Goal: Task Accomplishment & Management: Use online tool/utility

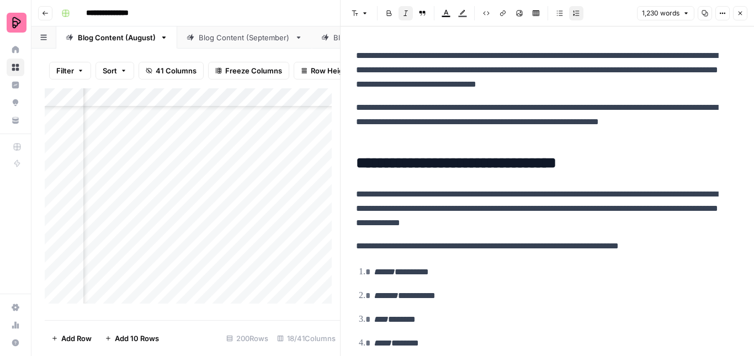
scroll to position [66, 0]
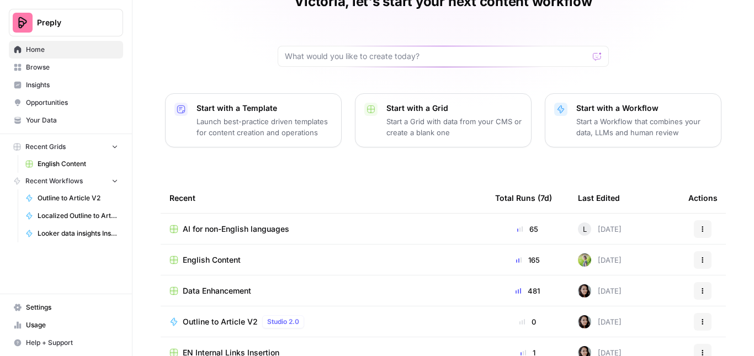
scroll to position [65, 0]
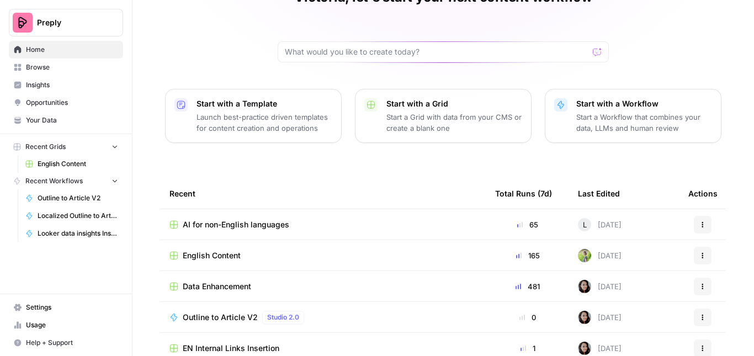
click at [207, 253] on span "English Content" at bounding box center [212, 255] width 58 height 11
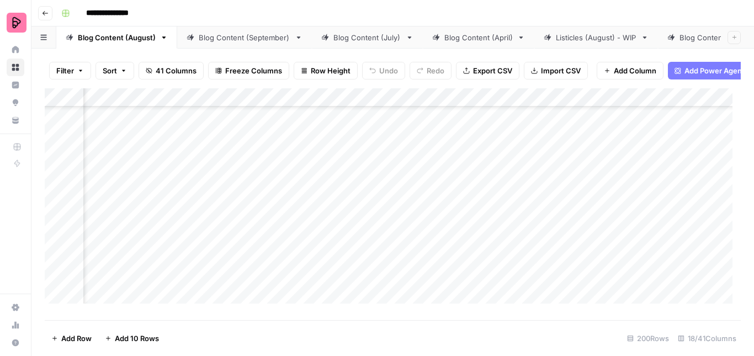
scroll to position [935, 405]
drag, startPoint x: 394, startPoint y: 344, endPoint x: 437, endPoint y: 245, distance: 108.6
click at [437, 245] on div "Filter Sort 41 Columns Freeze Columns Row Height Undo Redo Export CSV Import CS…" at bounding box center [392, 203] width 723 height 308
click at [427, 218] on div "Add Column" at bounding box center [393, 200] width 696 height 224
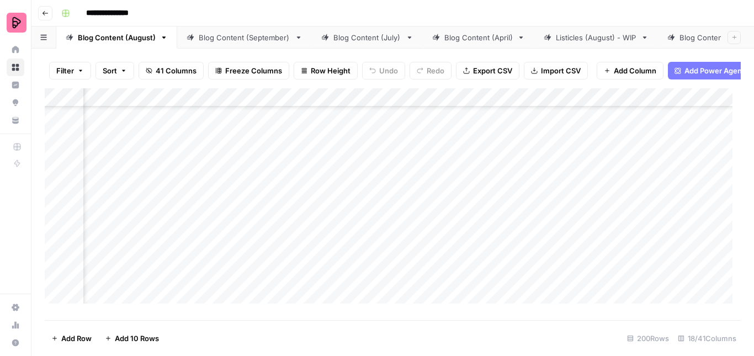
click at [427, 218] on div "Add Column" at bounding box center [393, 200] width 696 height 224
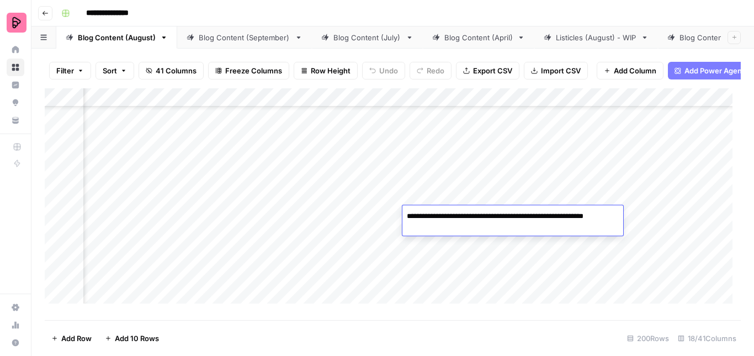
click at [640, 224] on div "Add Column" at bounding box center [393, 200] width 696 height 224
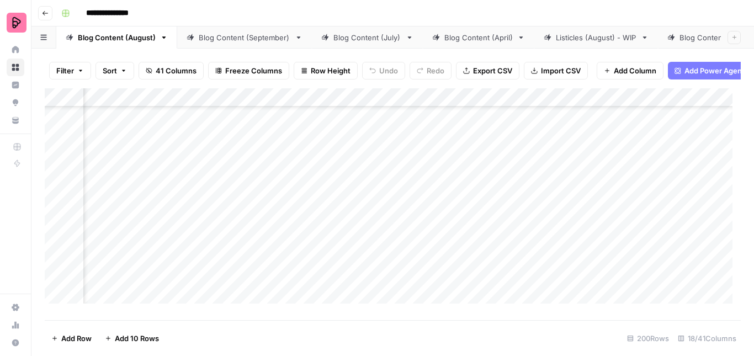
click at [640, 224] on div "Add Column" at bounding box center [393, 200] width 696 height 224
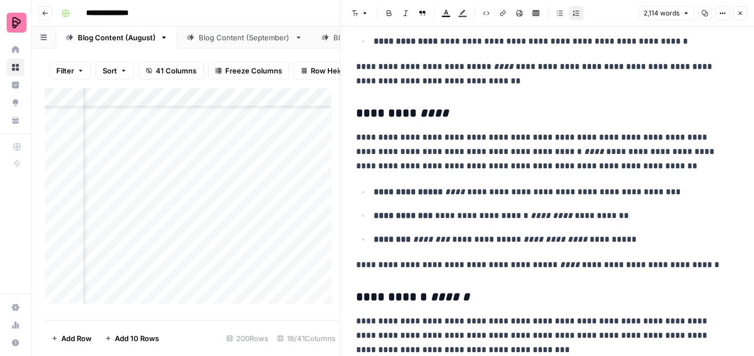
scroll to position [1096, 0]
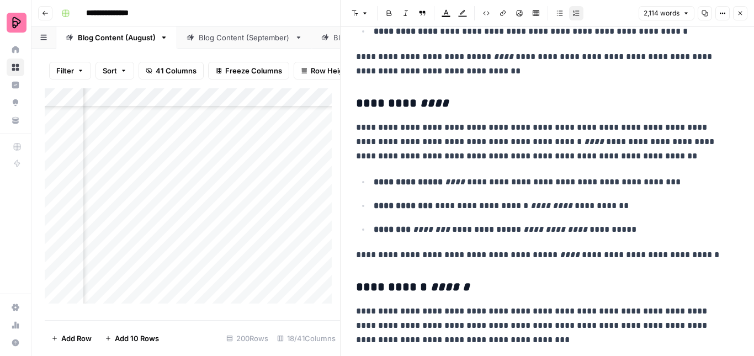
click at [372, 283] on h3 "**********" at bounding box center [543, 287] width 374 height 15
click at [376, 287] on h3 "**********" at bounding box center [543, 287] width 374 height 15
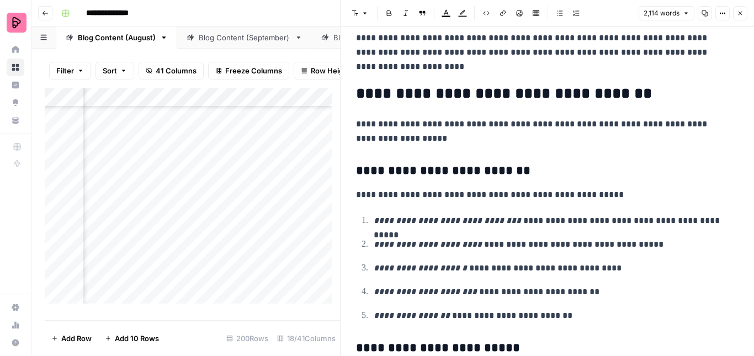
scroll to position [3511, 0]
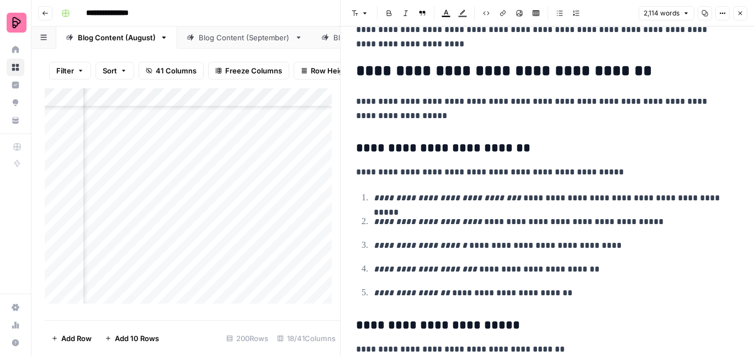
click at [408, 327] on h3 "**********" at bounding box center [543, 325] width 374 height 15
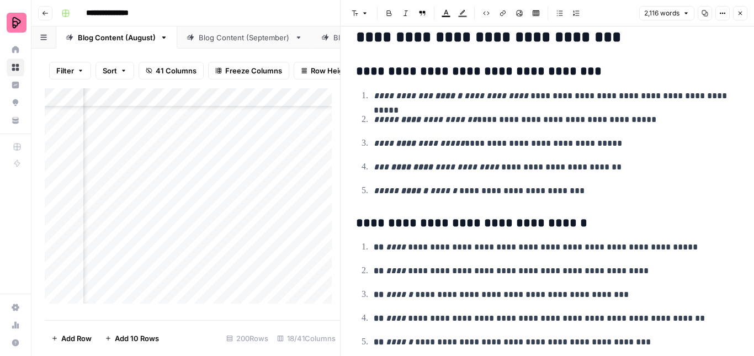
scroll to position [5155, 0]
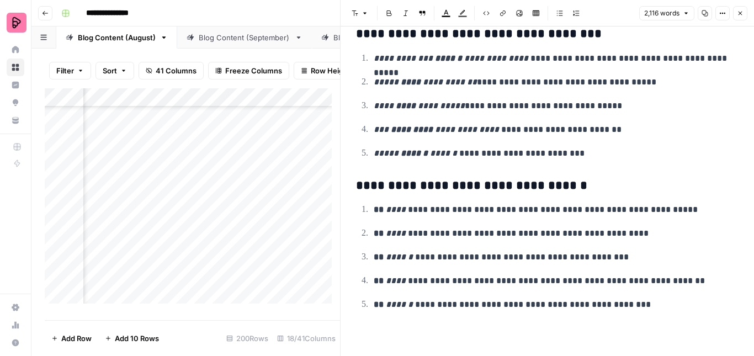
click at [310, 246] on div "Add Column" at bounding box center [192, 200] width 295 height 224
click at [174, 222] on div "Add Column" at bounding box center [192, 200] width 295 height 224
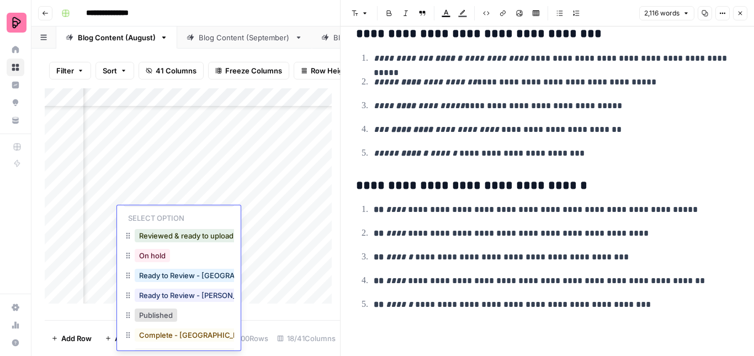
scroll to position [24, 0]
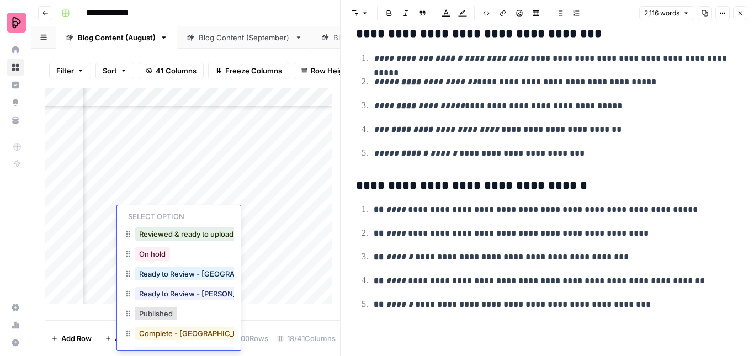
click at [172, 332] on button "Complete - [GEOGRAPHIC_DATA]" at bounding box center [197, 333] width 124 height 13
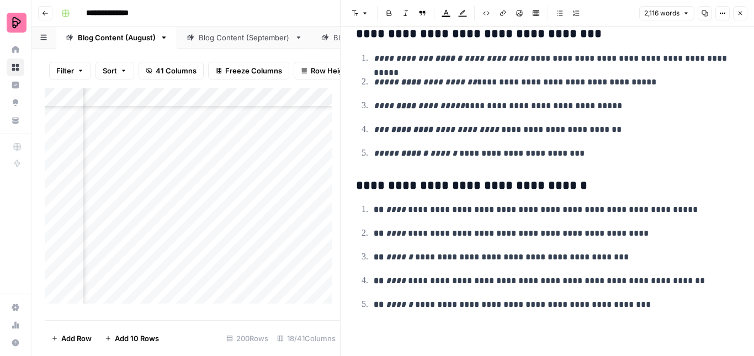
scroll to position [4168, 577]
click at [276, 157] on div "Add Column" at bounding box center [192, 200] width 295 height 224
click at [276, 157] on div at bounding box center [281, 154] width 101 height 30
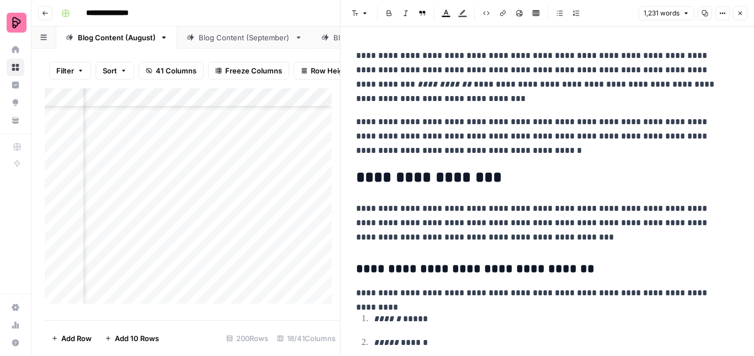
click at [427, 181] on h2 "**********" at bounding box center [543, 178] width 374 height 18
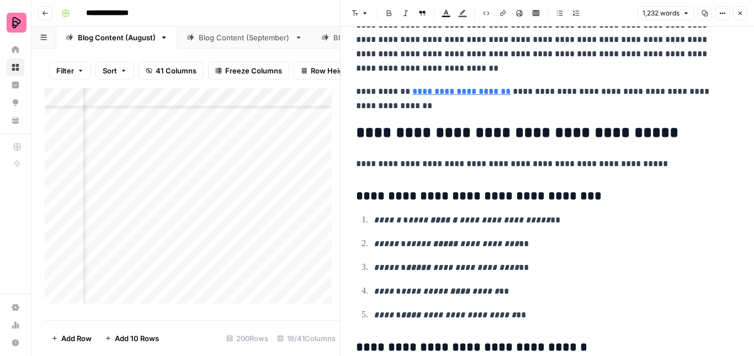
scroll to position [3391, 0]
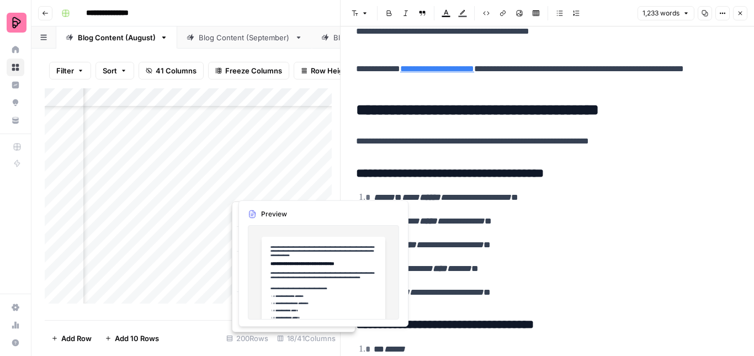
drag, startPoint x: 268, startPoint y: 184, endPoint x: 250, endPoint y: 184, distance: 18.2
click at [250, 184] on button "button" at bounding box center [282, 182] width 100 height 29
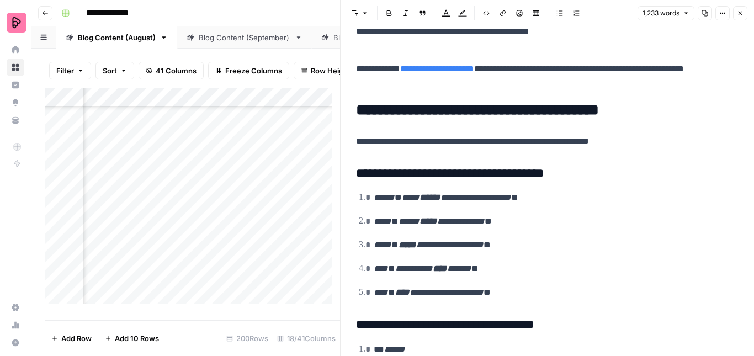
click at [191, 176] on div "Add Column" at bounding box center [192, 200] width 295 height 224
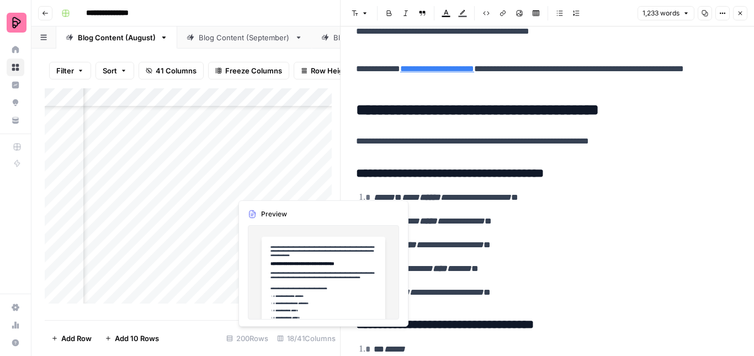
click at [251, 181] on div "Add Column" at bounding box center [192, 200] width 295 height 224
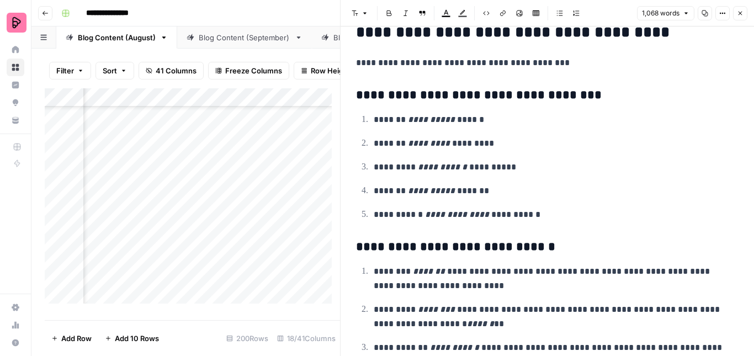
scroll to position [2853, 0]
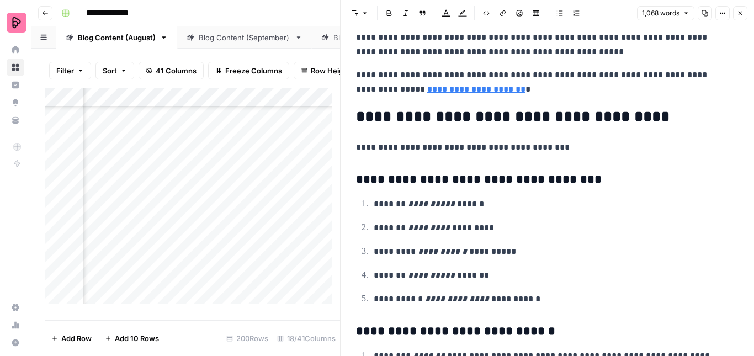
click at [184, 218] on div "Add Column" at bounding box center [192, 200] width 295 height 224
click at [178, 239] on div "Add Column" at bounding box center [192, 200] width 295 height 224
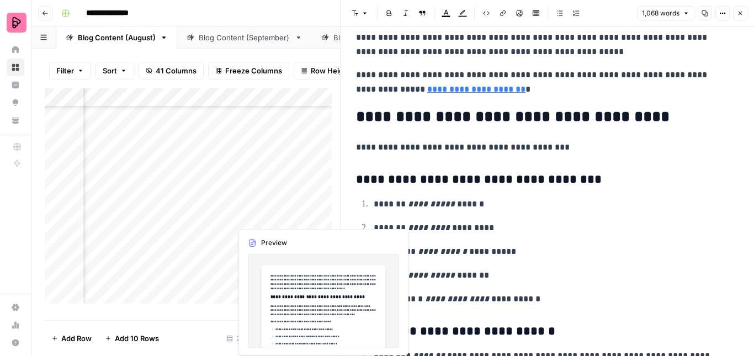
click at [251, 219] on div "Add Column" at bounding box center [192, 200] width 295 height 224
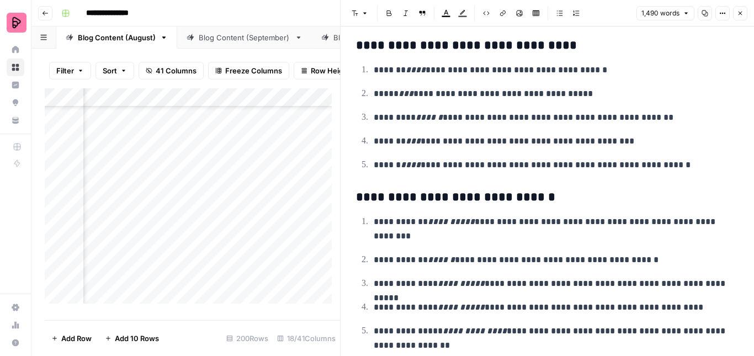
scroll to position [3515, 0]
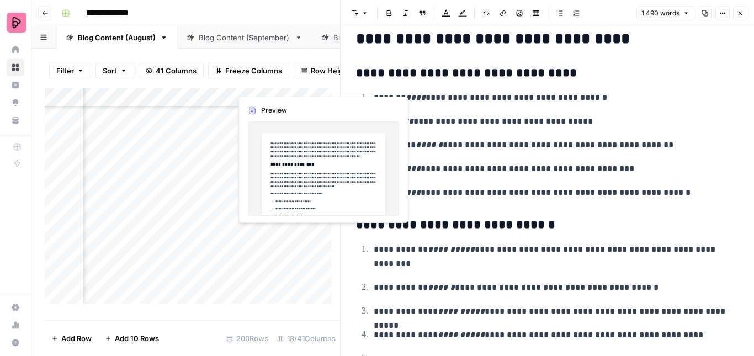
click at [252, 233] on div "Add Column" at bounding box center [192, 200] width 295 height 224
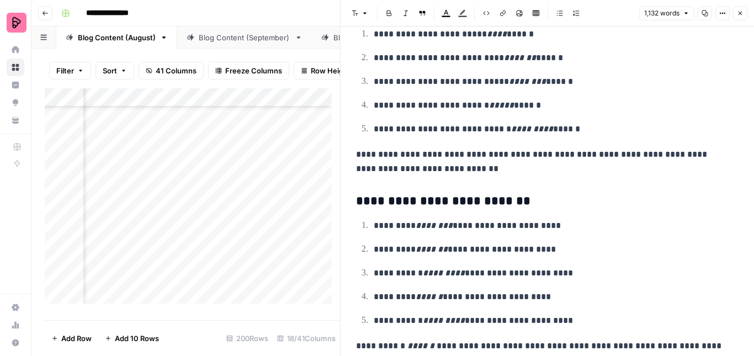
scroll to position [3023, 0]
click at [191, 268] on div "Add Column" at bounding box center [192, 200] width 295 height 224
click at [247, 274] on div "Add Column" at bounding box center [192, 200] width 295 height 224
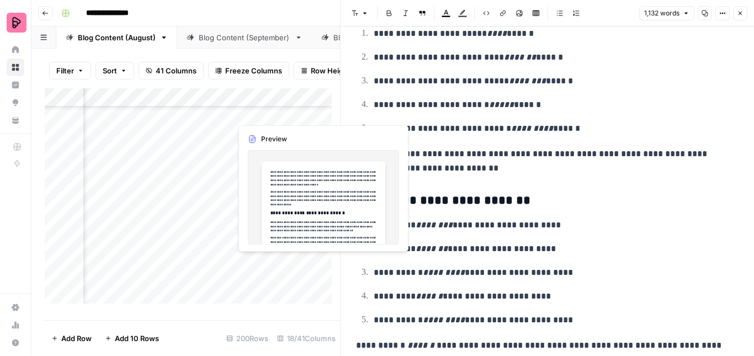
click at [247, 274] on div "Add Column" at bounding box center [192, 200] width 295 height 224
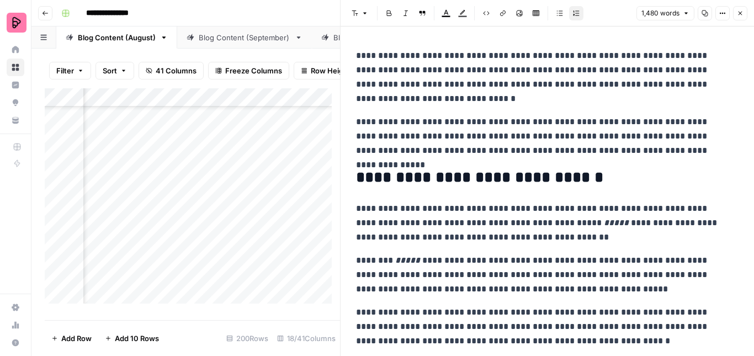
click at [446, 178] on h2 "**********" at bounding box center [543, 178] width 374 height 18
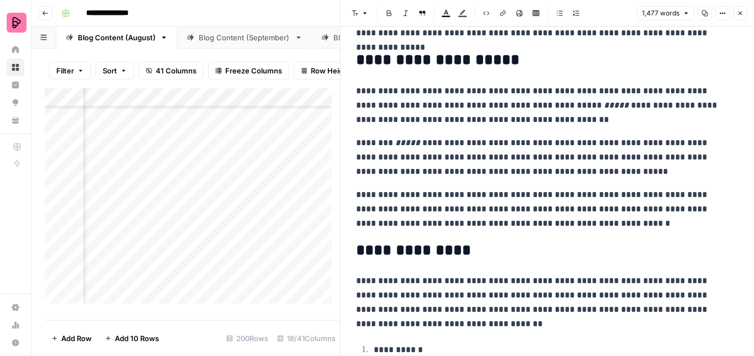
scroll to position [169, 0]
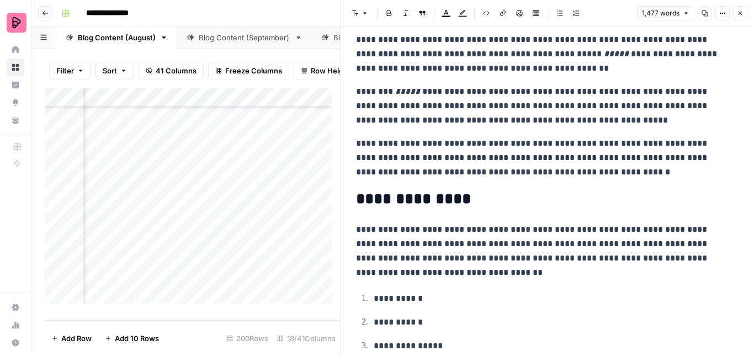
drag, startPoint x: 751, startPoint y: 350, endPoint x: 541, endPoint y: 305, distance: 214.2
click at [541, 305] on p "**********" at bounding box center [552, 299] width 357 height 14
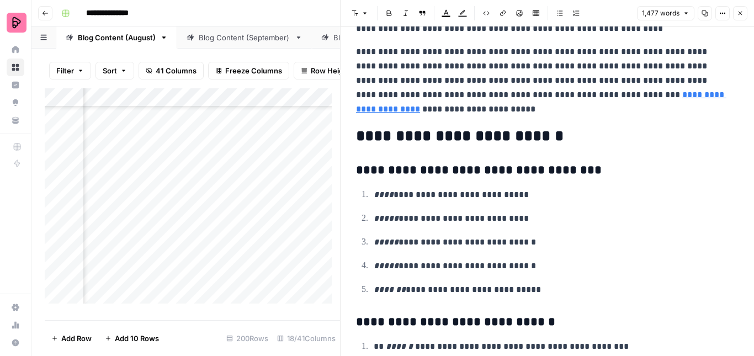
scroll to position [3686, 0]
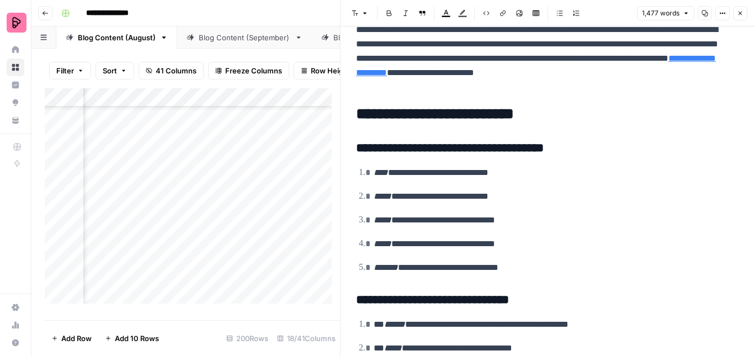
click at [165, 295] on div "Add Column" at bounding box center [192, 200] width 295 height 224
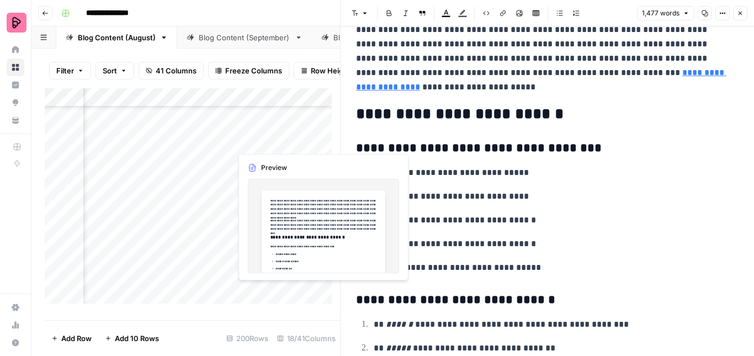
click at [250, 302] on div "Add Column" at bounding box center [192, 200] width 295 height 224
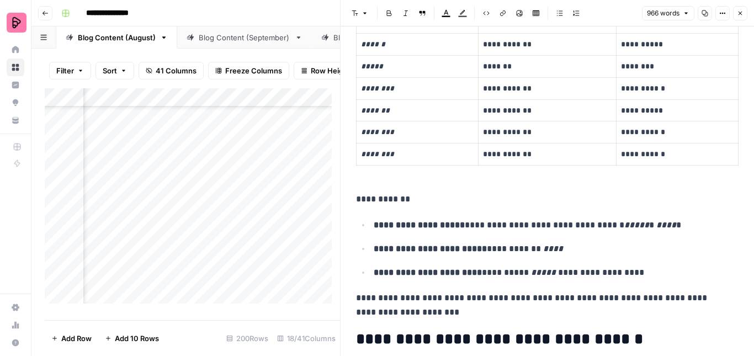
scroll to position [777, 0]
click at [357, 199] on p "**********" at bounding box center [543, 199] width 374 height 14
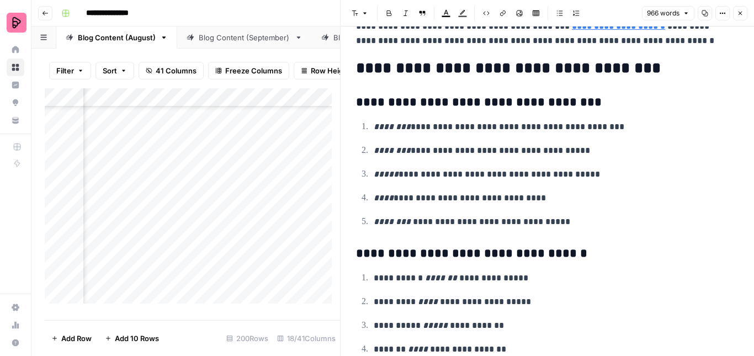
scroll to position [2728, 0]
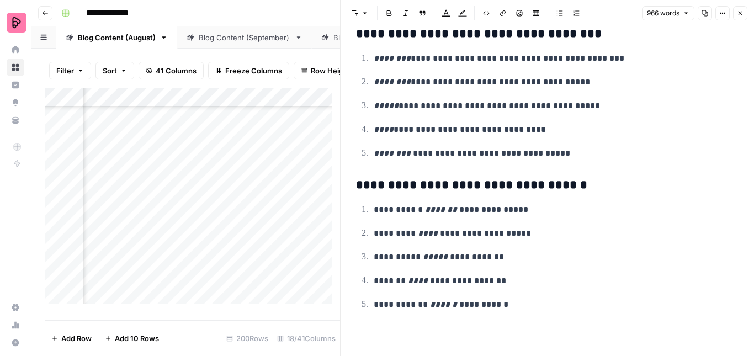
click at [160, 294] on div "Add Column" at bounding box center [192, 200] width 295 height 224
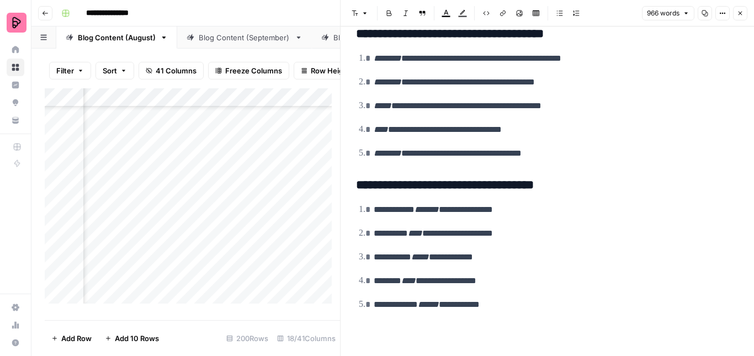
scroll to position [2714, 0]
click at [741, 13] on icon "button" at bounding box center [740, 13] width 7 height 7
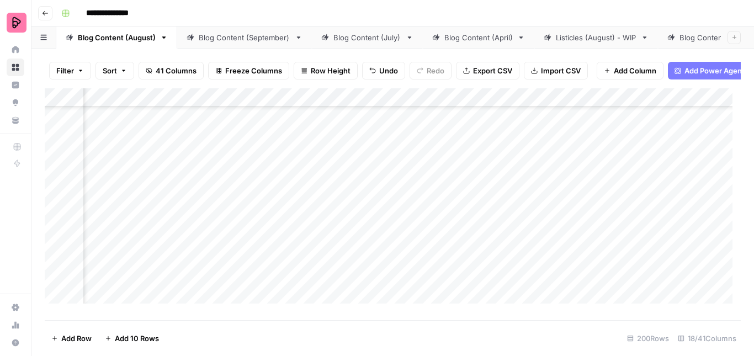
scroll to position [4168, 578]
click at [385, 297] on div "Add Column" at bounding box center [393, 200] width 696 height 224
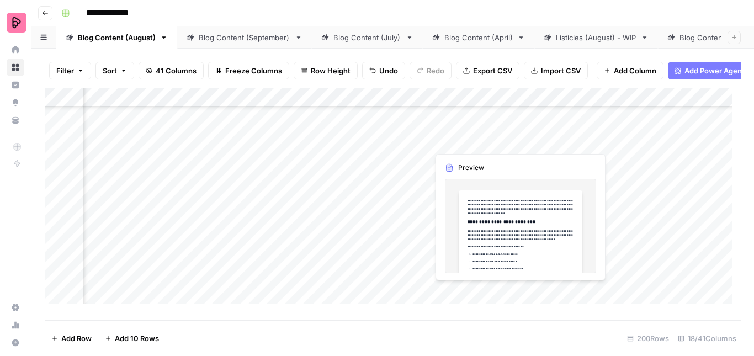
click at [455, 297] on div "Add Column" at bounding box center [393, 200] width 696 height 224
click at [455, 297] on div at bounding box center [479, 297] width 101 height 30
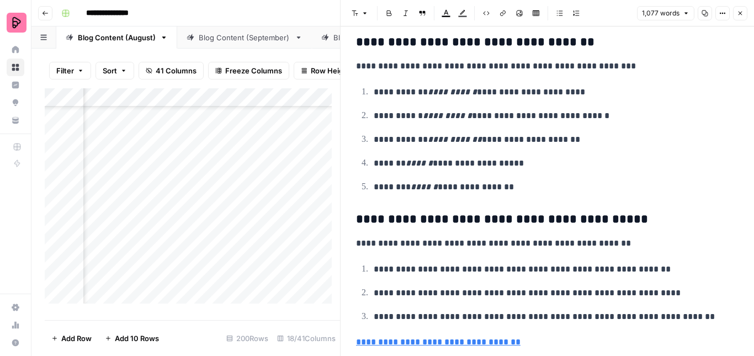
scroll to position [2849, 0]
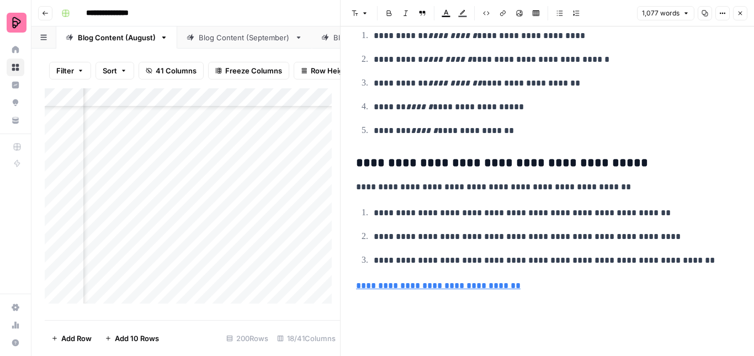
click at [472, 161] on h3 "**********" at bounding box center [543, 163] width 374 height 15
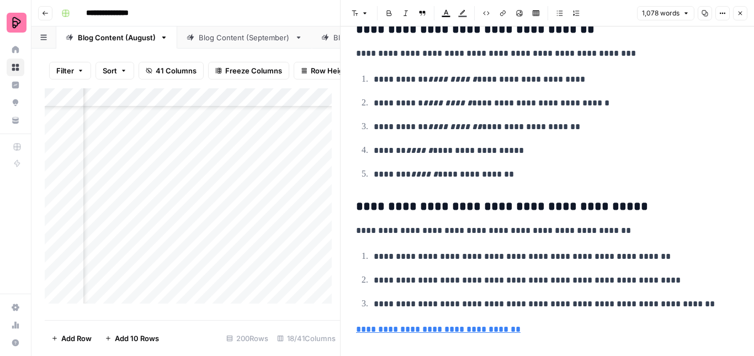
scroll to position [2709, 0]
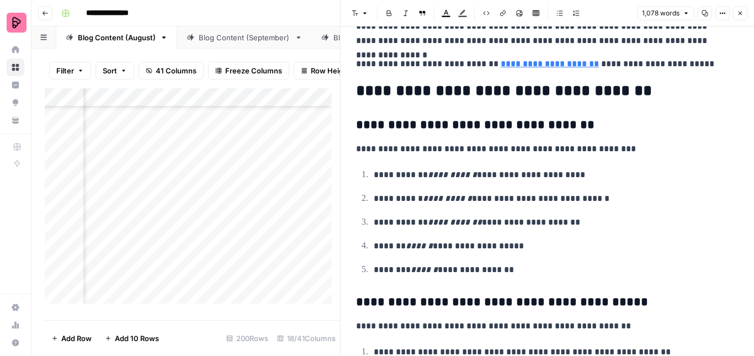
click at [173, 295] on div "Add Column" at bounding box center [192, 200] width 295 height 224
click at [259, 289] on div "Add Column" at bounding box center [192, 200] width 295 height 224
click at [191, 292] on div "Add Column" at bounding box center [192, 200] width 295 height 224
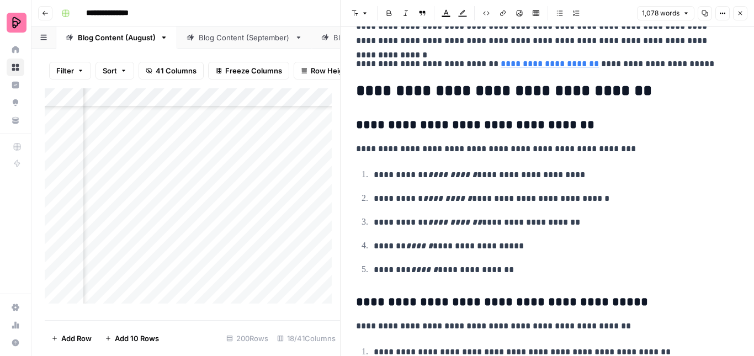
scroll to position [4226, 775]
click at [274, 289] on div "Add Column" at bounding box center [192, 200] width 295 height 224
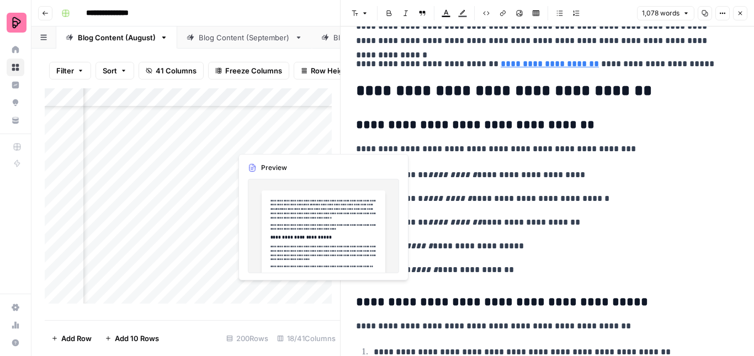
click at [274, 289] on div at bounding box center [281, 297] width 101 height 30
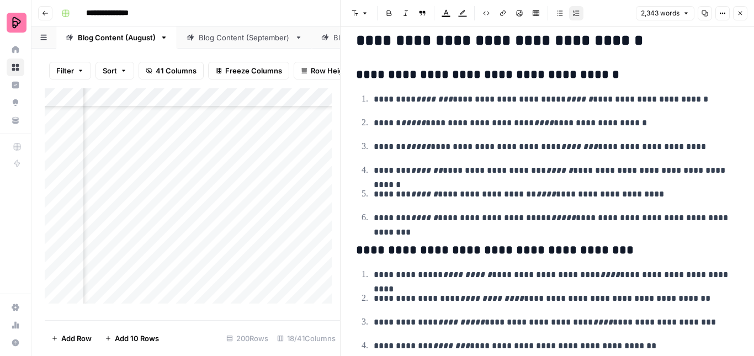
scroll to position [5730, 0]
click at [193, 291] on div "Add Column" at bounding box center [192, 200] width 295 height 224
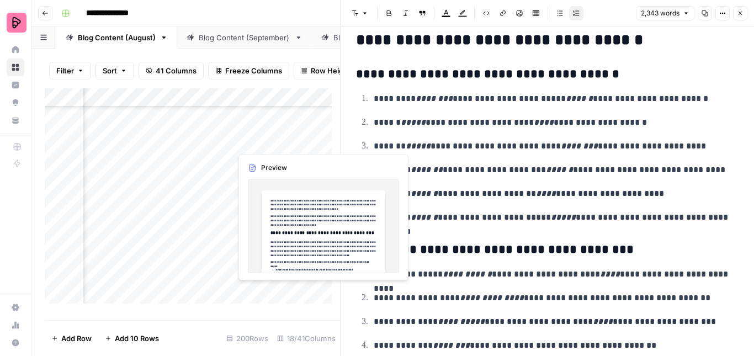
click at [253, 302] on div "Add Column" at bounding box center [192, 200] width 295 height 224
click at [253, 302] on div at bounding box center [281, 297] width 101 height 30
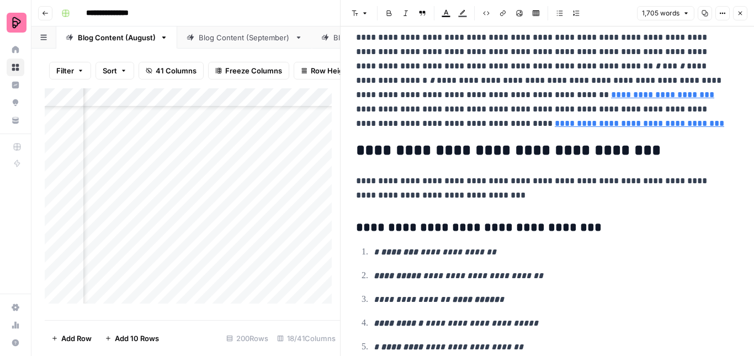
scroll to position [4046, 0]
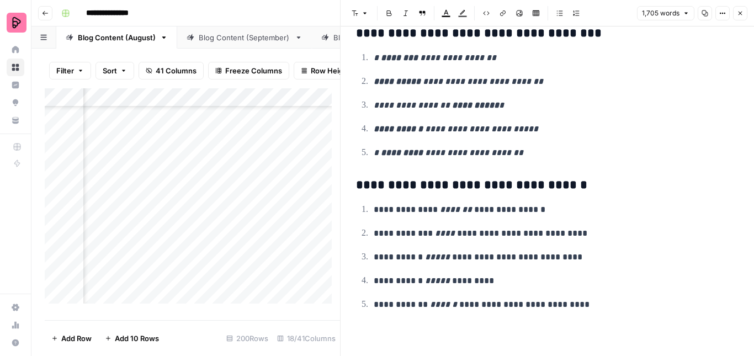
click at [181, 292] on div "Add Column" at bounding box center [192, 200] width 295 height 224
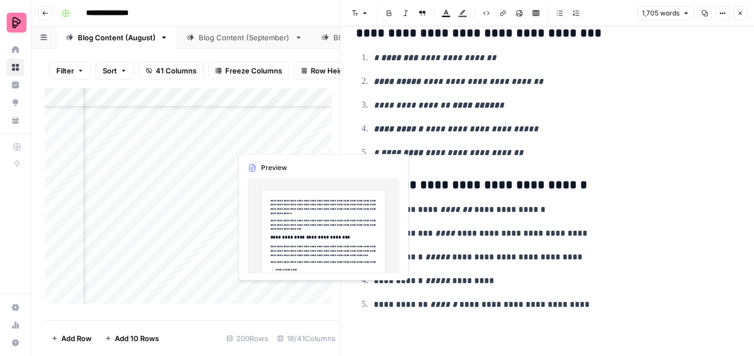
click at [255, 302] on div "Add Column" at bounding box center [192, 200] width 295 height 224
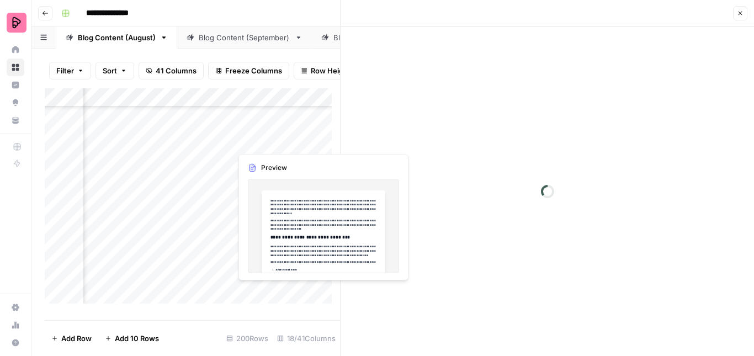
click at [255, 302] on div at bounding box center [281, 297] width 101 height 30
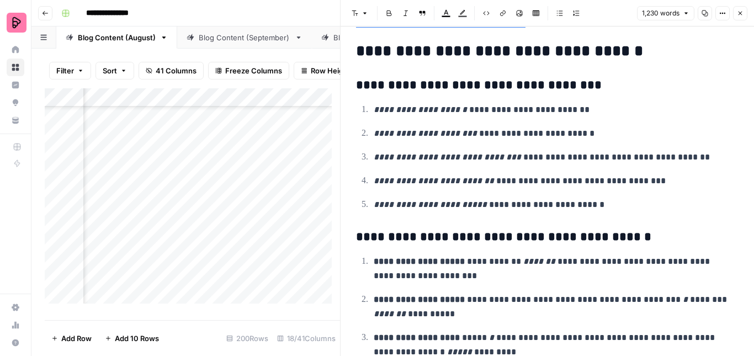
scroll to position [3154, 0]
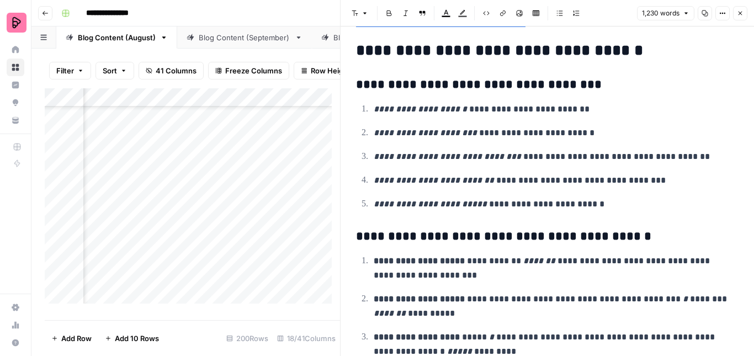
click at [183, 289] on div "Add Column" at bounding box center [192, 200] width 295 height 224
click at [119, 295] on div "Add Column" at bounding box center [192, 200] width 295 height 224
click at [98, 295] on div "Add Column" at bounding box center [192, 200] width 295 height 224
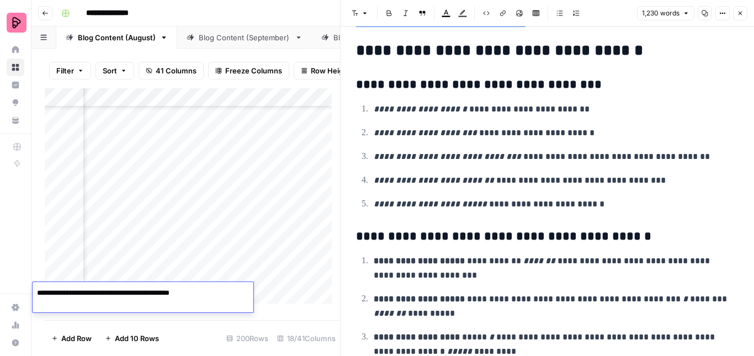
click at [142, 293] on textarea "**********" at bounding box center [121, 293] width 177 height 15
type textarea "**********"
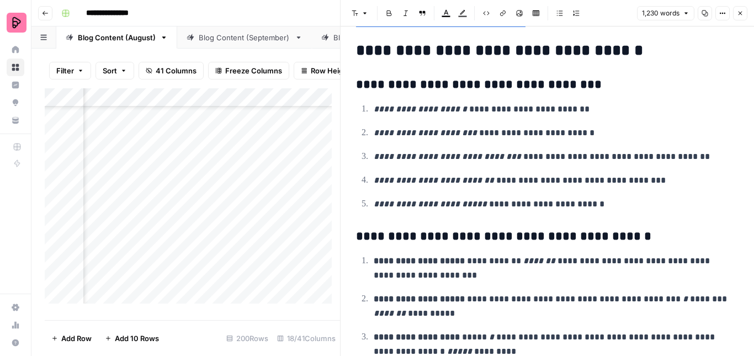
click at [220, 268] on div "Add Column" at bounding box center [192, 200] width 295 height 224
